Goal: Task Accomplishment & Management: Use online tool/utility

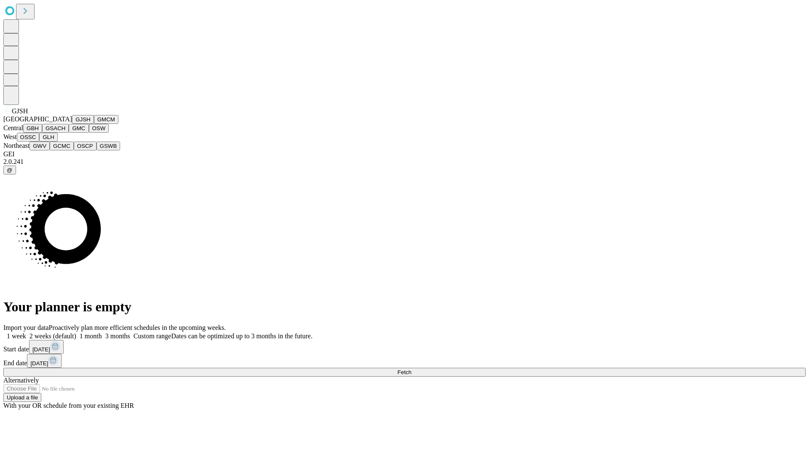
click at [72, 124] on button "GJSH" at bounding box center [83, 119] width 22 height 9
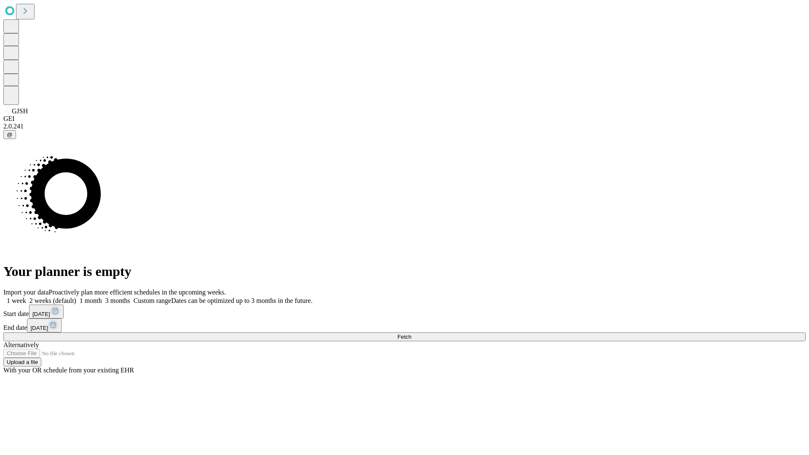
click at [76, 297] on label "2 weeks (default)" at bounding box center [51, 300] width 50 height 7
click at [411, 334] on span "Fetch" at bounding box center [404, 337] width 14 height 6
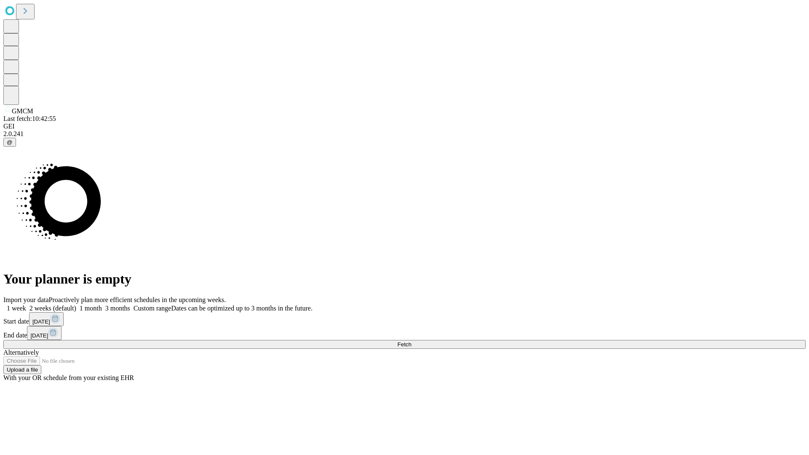
click at [76, 305] on label "2 weeks (default)" at bounding box center [51, 308] width 50 height 7
click at [411, 341] on span "Fetch" at bounding box center [404, 344] width 14 height 6
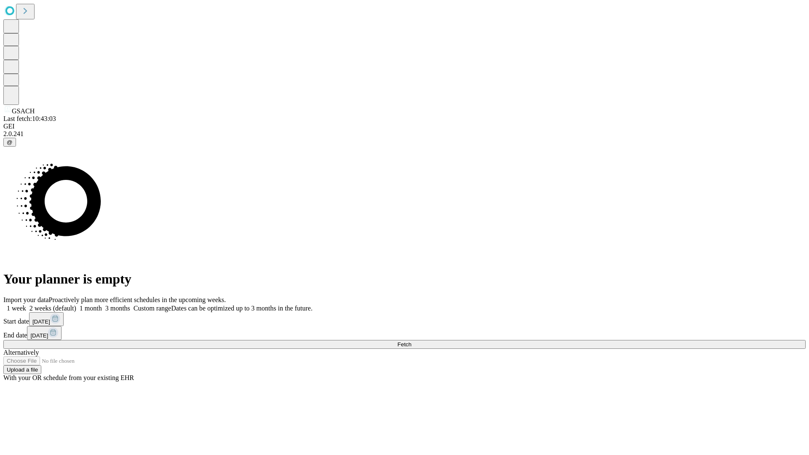
click at [76, 305] on label "2 weeks (default)" at bounding box center [51, 308] width 50 height 7
click at [411, 341] on span "Fetch" at bounding box center [404, 344] width 14 height 6
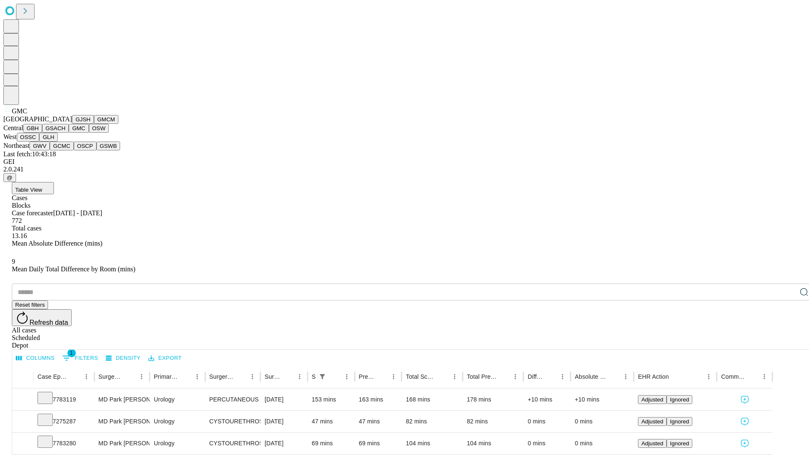
click at [89, 133] on button "OSW" at bounding box center [99, 128] width 20 height 9
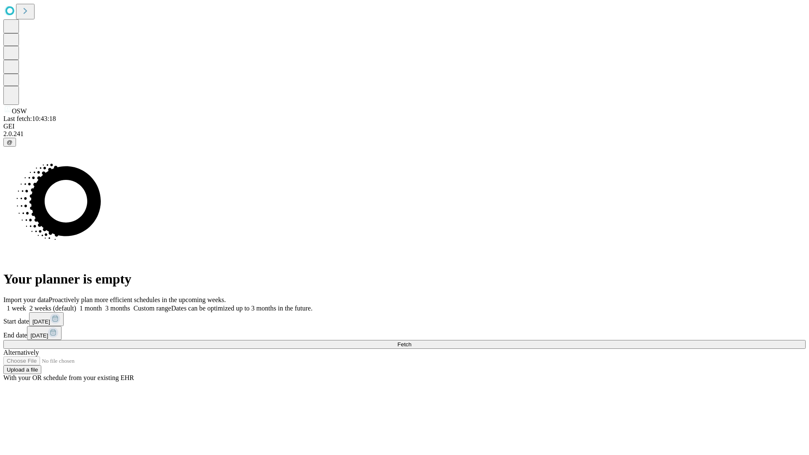
click at [76, 305] on label "2 weeks (default)" at bounding box center [51, 308] width 50 height 7
click at [411, 341] on span "Fetch" at bounding box center [404, 344] width 14 height 6
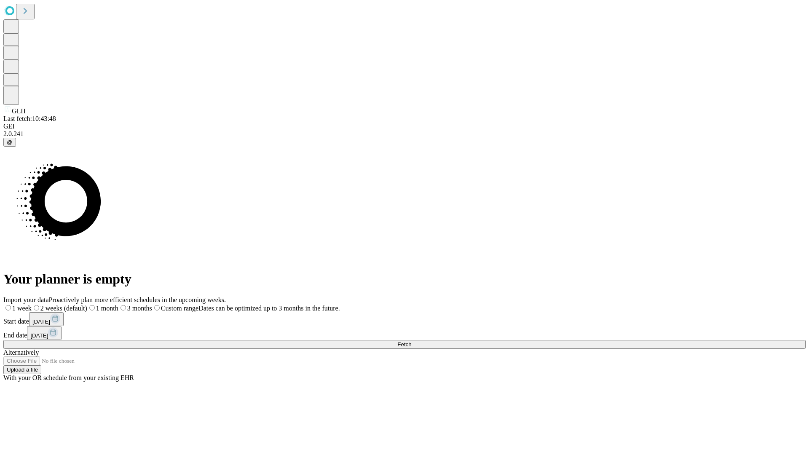
click at [87, 305] on label "2 weeks (default)" at bounding box center [60, 308] width 56 height 7
click at [411, 341] on span "Fetch" at bounding box center [404, 344] width 14 height 6
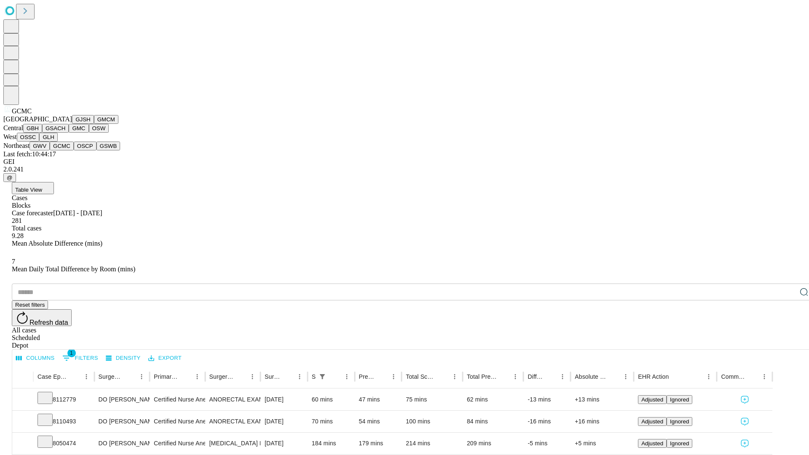
click at [74, 150] on button "OSCP" at bounding box center [85, 146] width 23 height 9
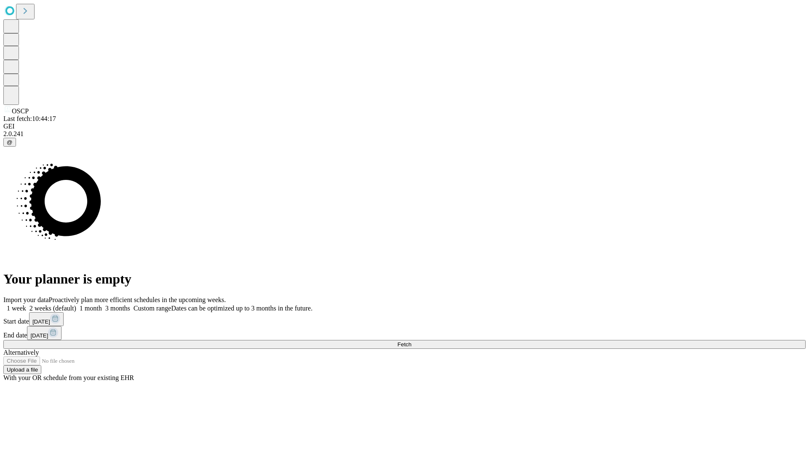
click at [76, 305] on label "2 weeks (default)" at bounding box center [51, 308] width 50 height 7
click at [411, 341] on span "Fetch" at bounding box center [404, 344] width 14 height 6
